Goal: Task Accomplishment & Management: Manage account settings

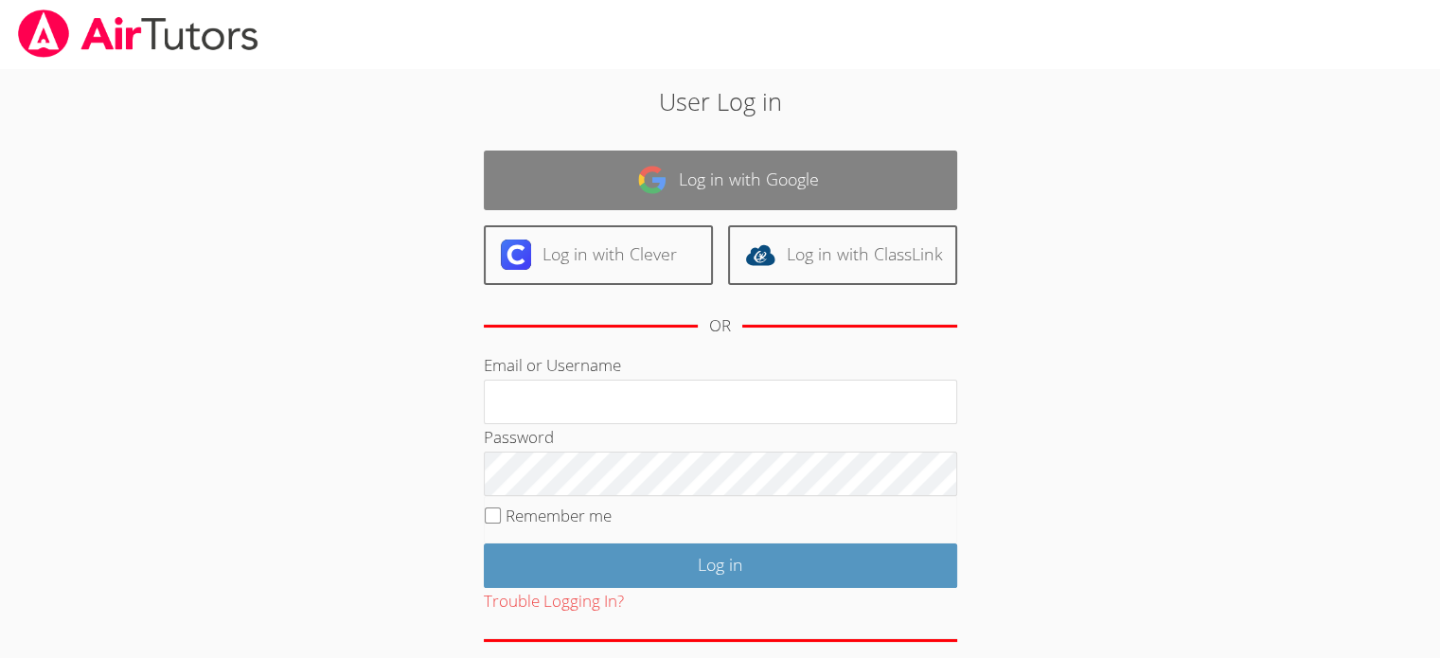
click at [788, 174] on link "Log in with Google" at bounding box center [720, 181] width 473 height 60
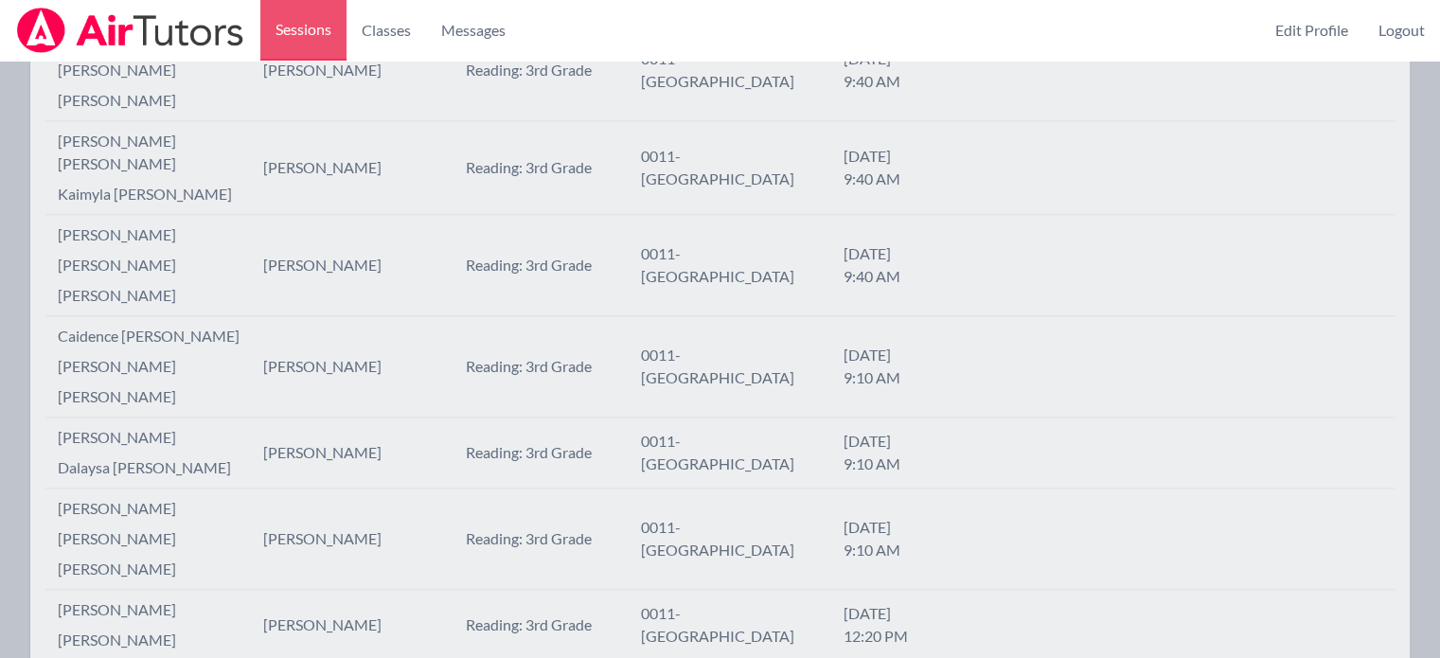
scroll to position [2013, 0]
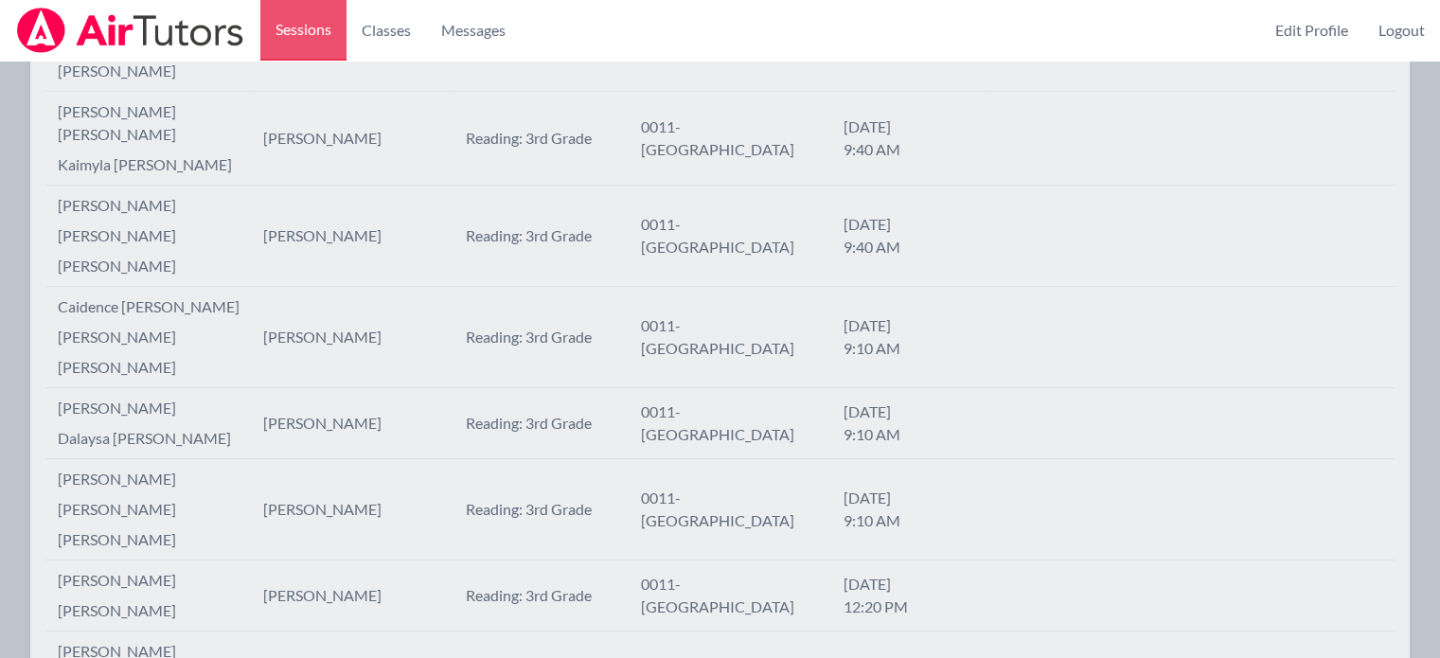
scroll to position [0, 0]
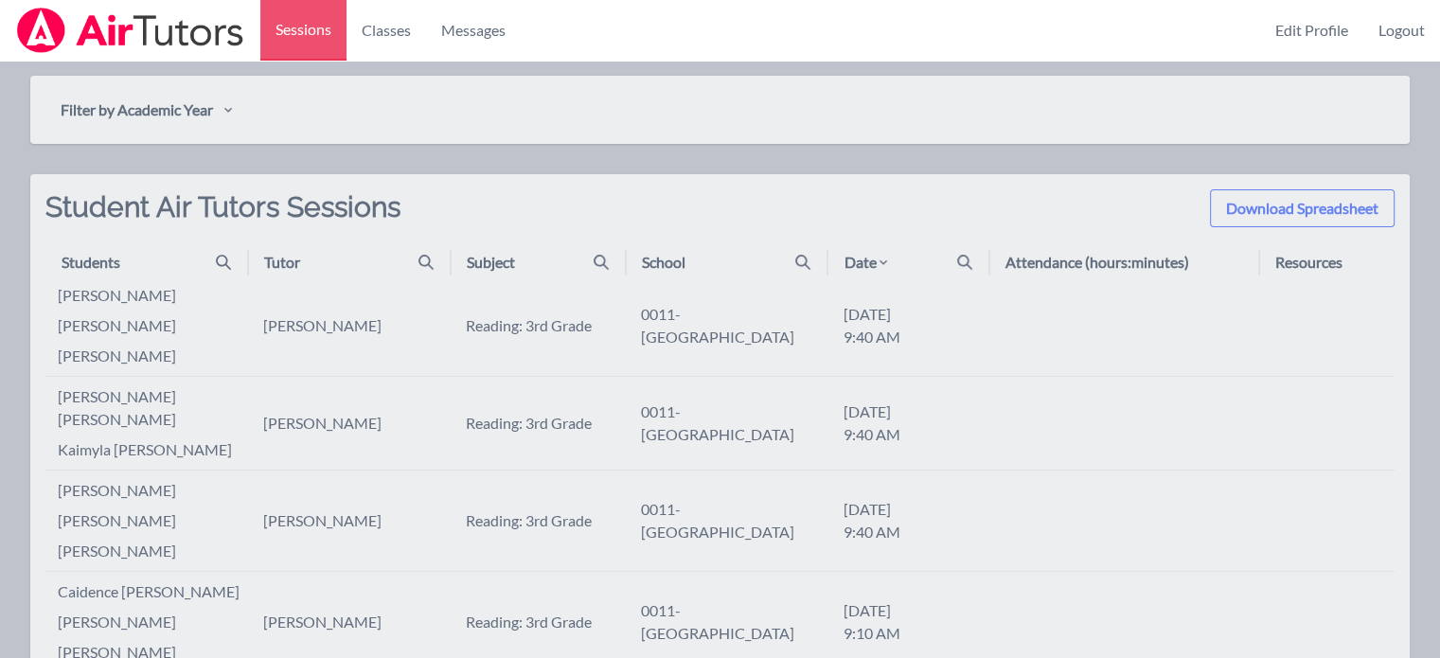
click at [886, 260] on icon at bounding box center [883, 262] width 8 height 5
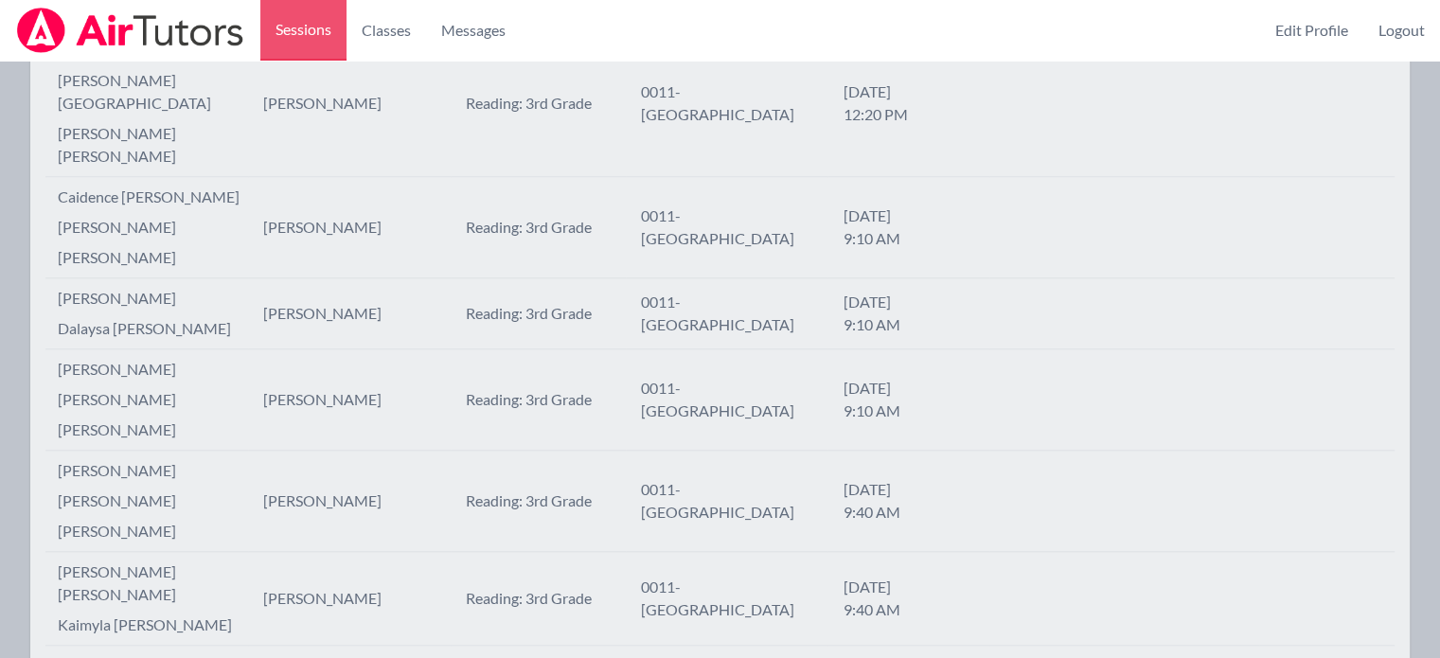
scroll to position [2043, 0]
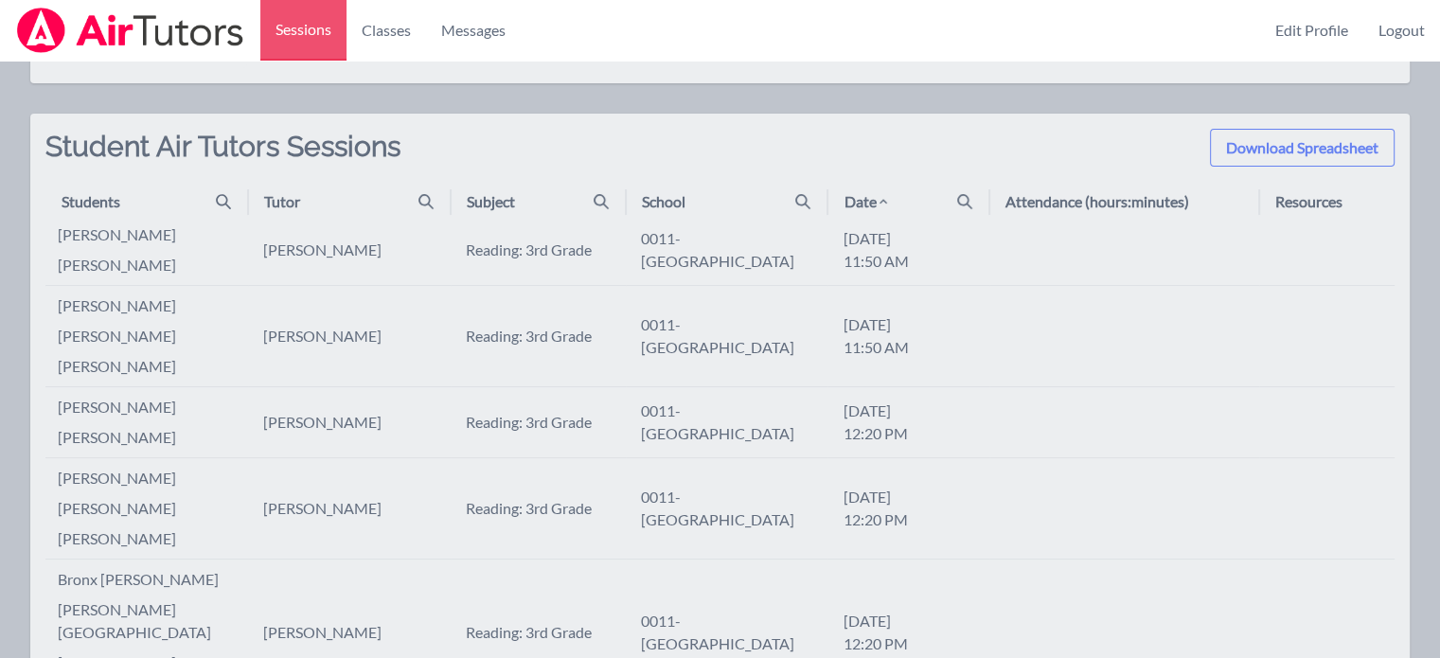
scroll to position [2013, 0]
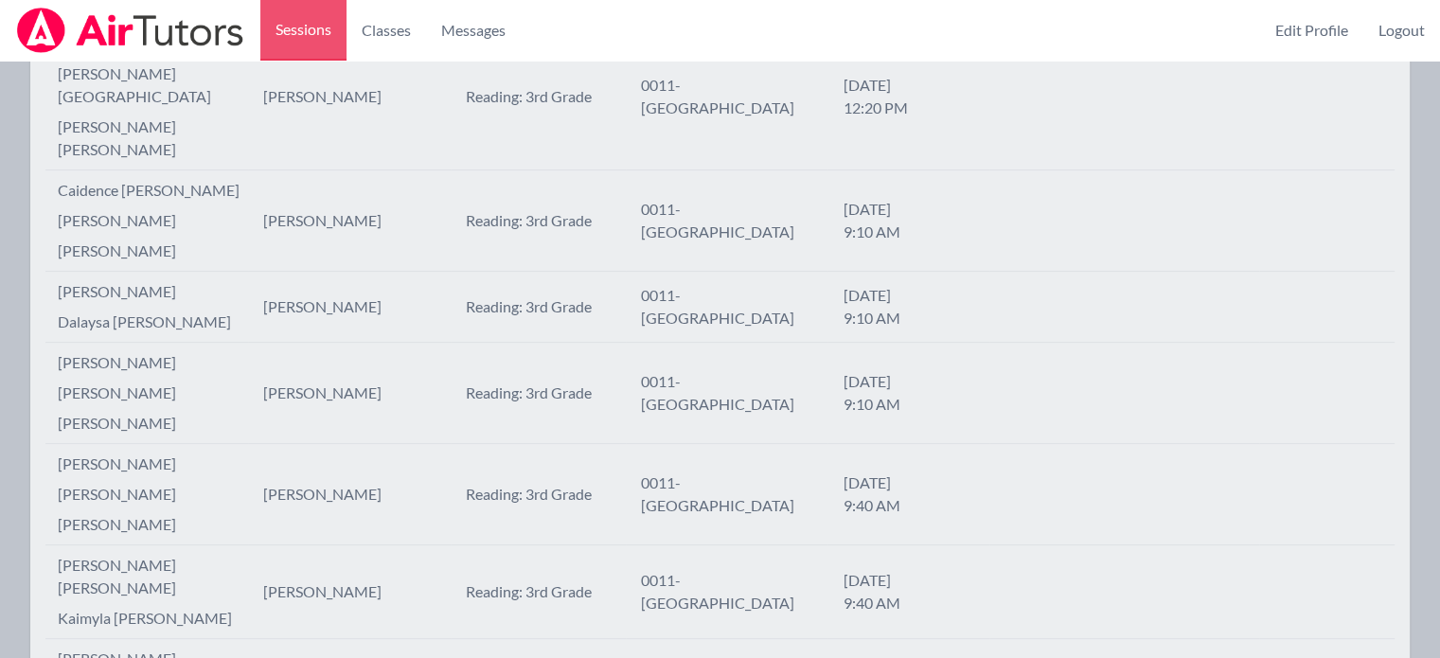
scroll to position [0, 0]
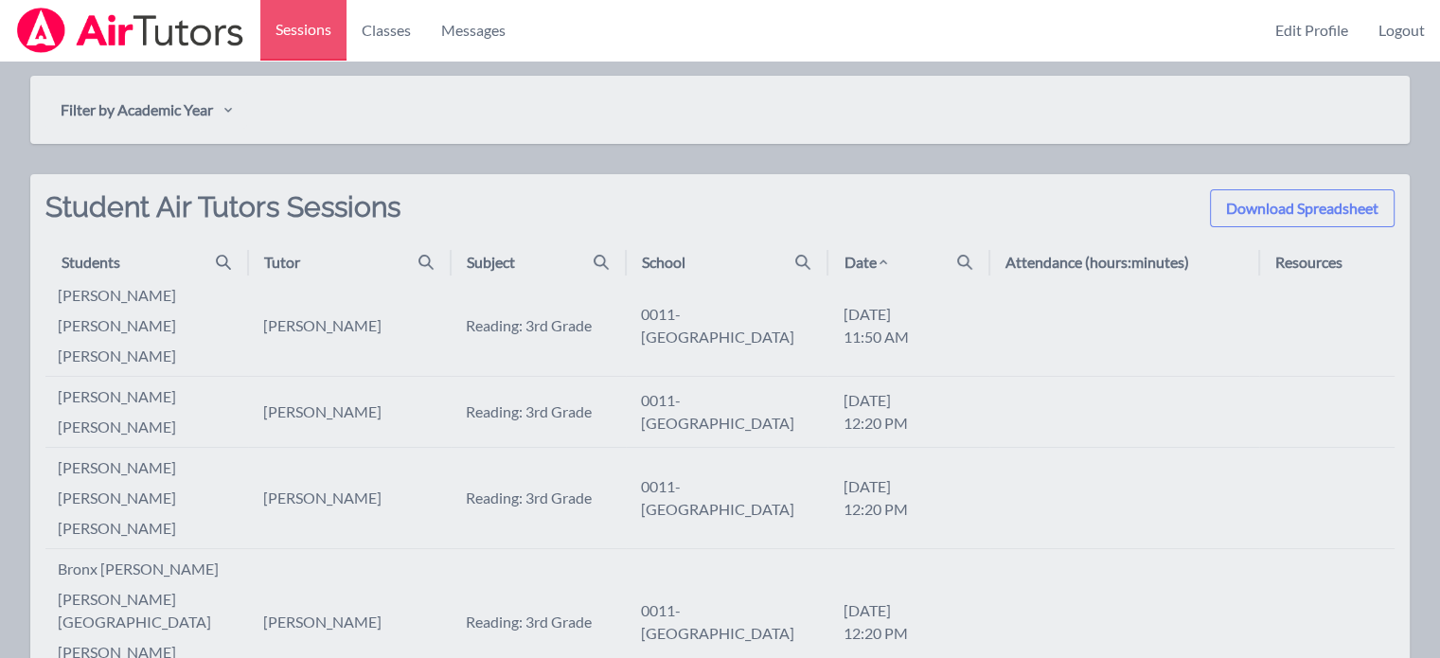
click at [963, 253] on div "Date" at bounding box center [915, 262] width 144 height 23
click at [966, 257] on icon at bounding box center [964, 262] width 15 height 15
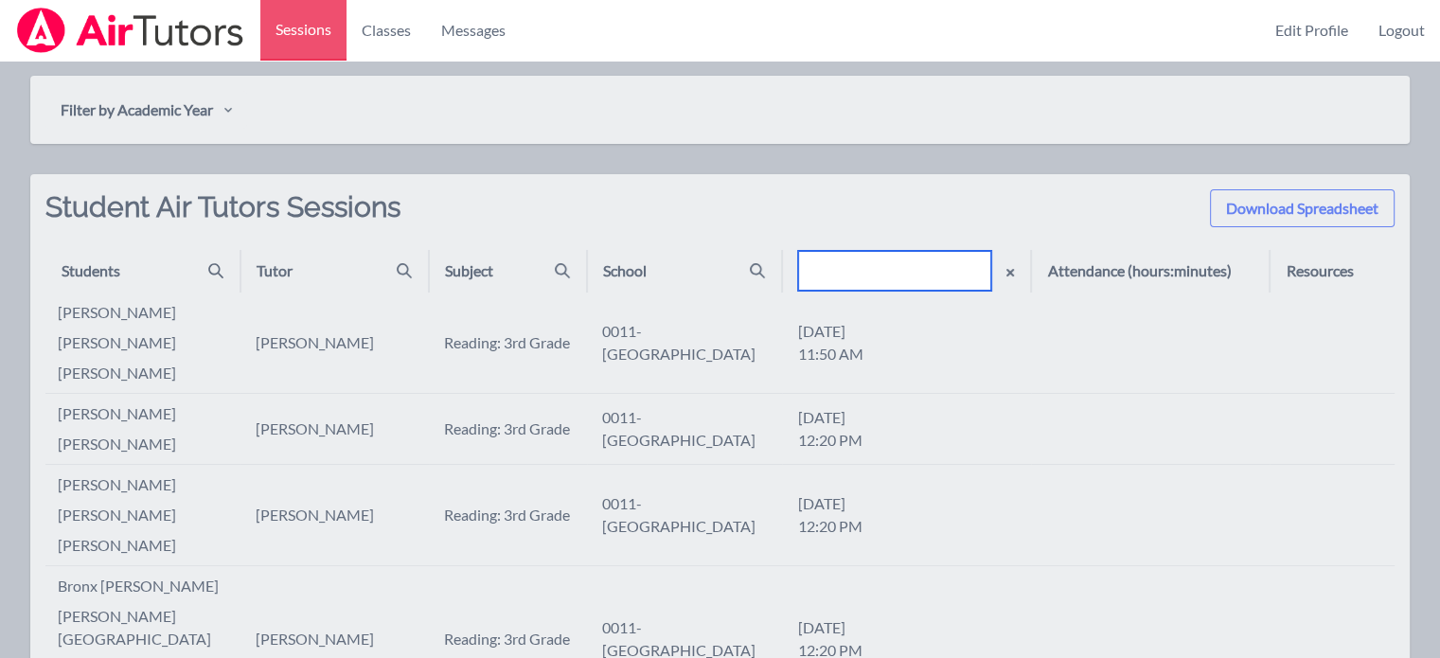
click at [937, 268] on input "text" at bounding box center [894, 271] width 193 height 40
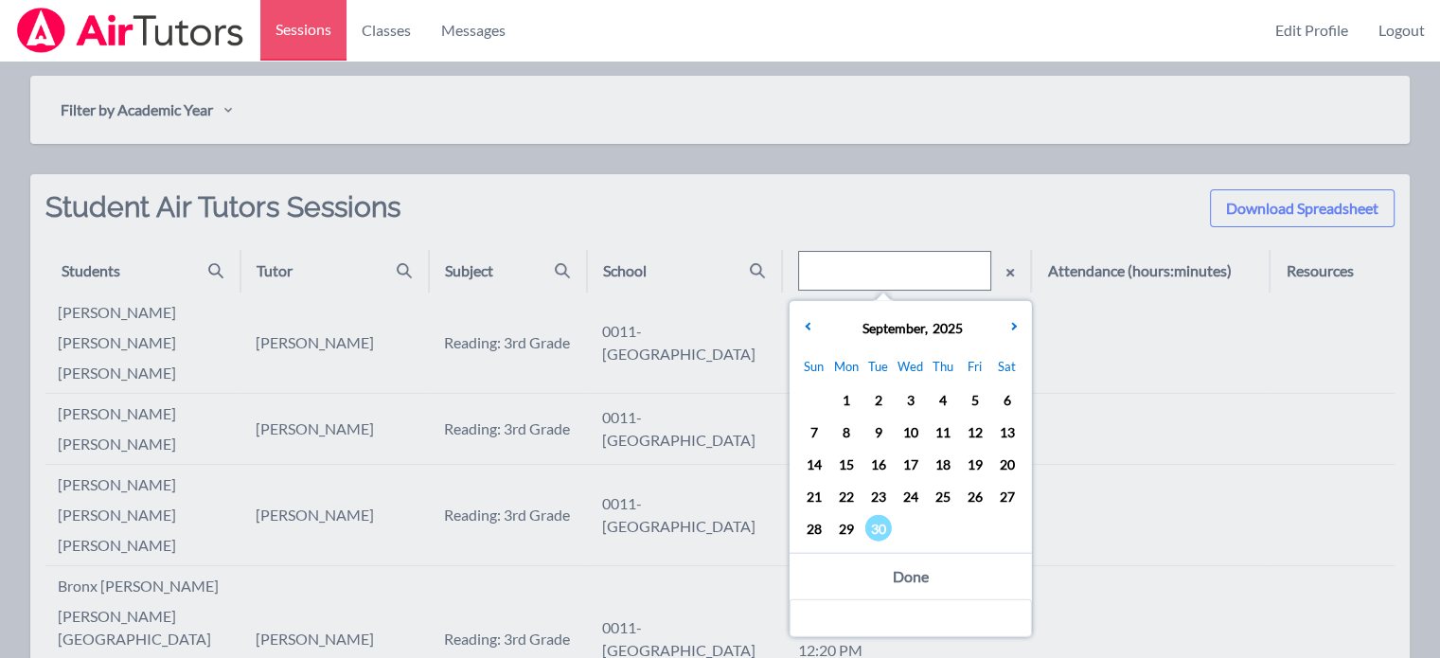
click at [878, 530] on span "30" at bounding box center [878, 528] width 27 height 27
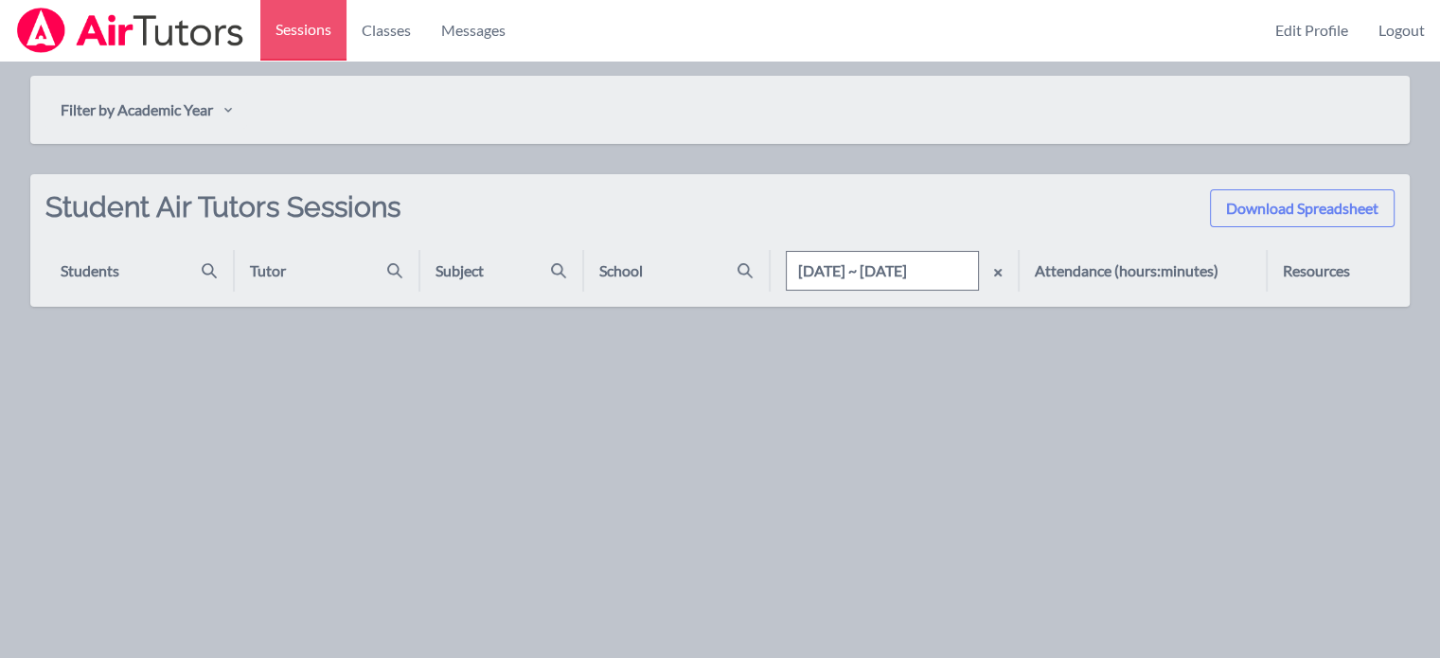
click at [913, 175] on div "Download Spreadsheet Student Air Tutors Sessions Students Tutor Subject School …" at bounding box center [719, 240] width 1379 height 133
click at [182, 33] on img at bounding box center [130, 30] width 230 height 45
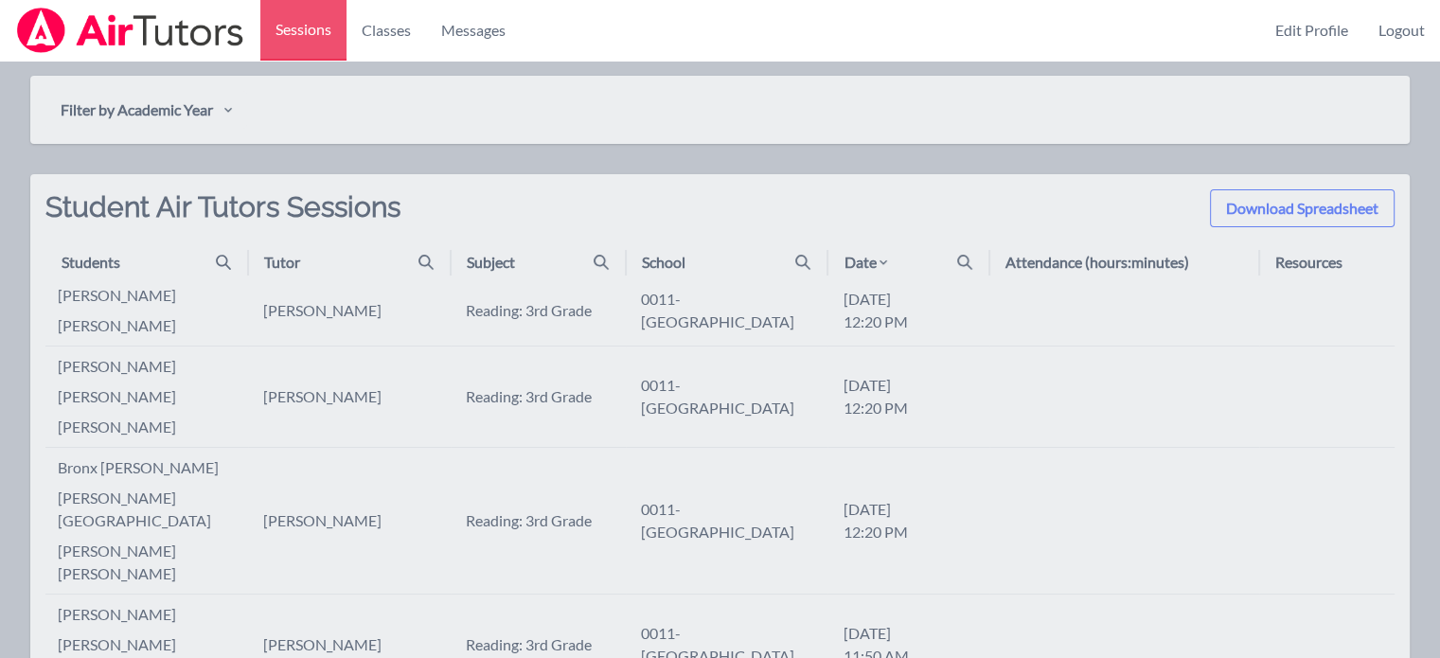
click at [886, 259] on icon at bounding box center [883, 262] width 15 height 15
